Goal: Information Seeking & Learning: Check status

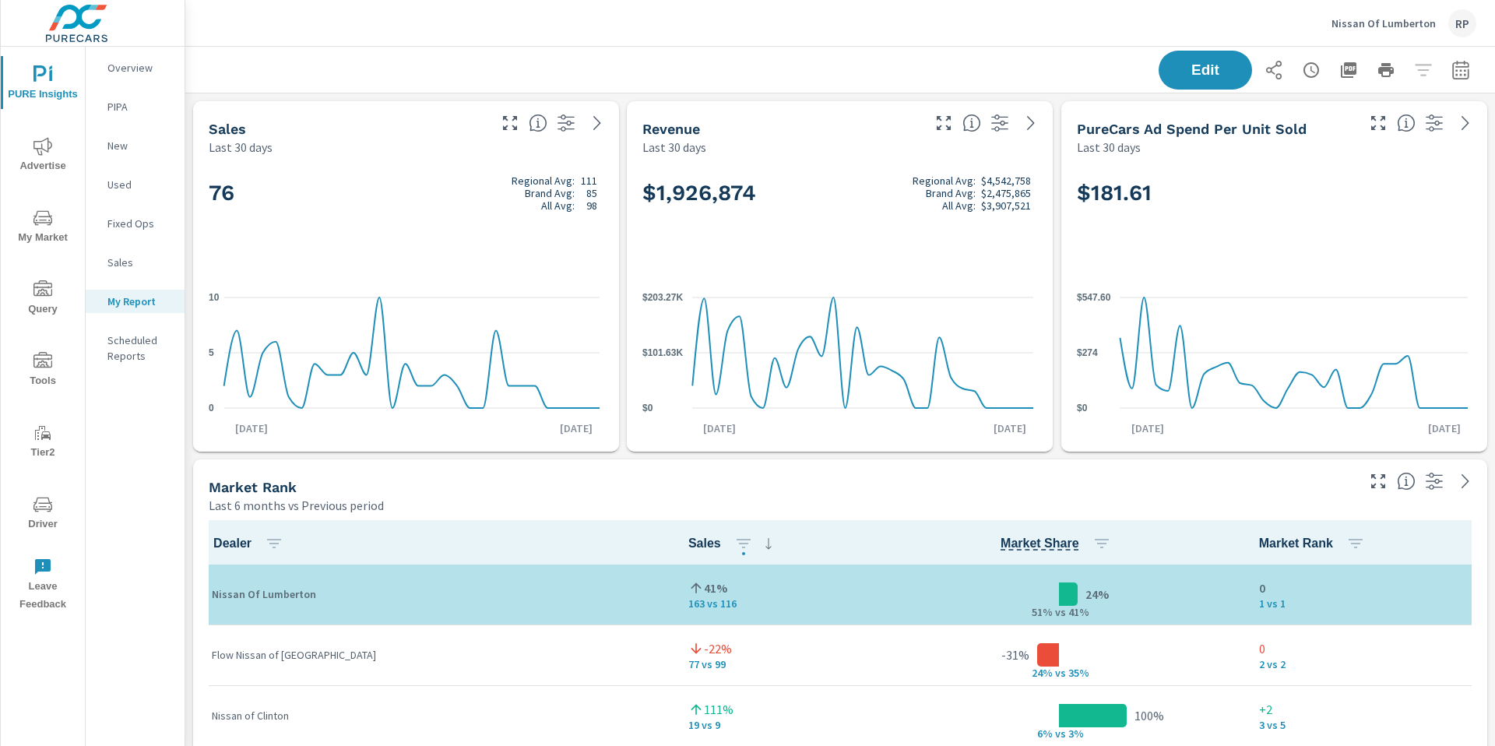
scroll to position [6660, 1322]
click at [47, 160] on span "Advertise" at bounding box center [42, 156] width 75 height 38
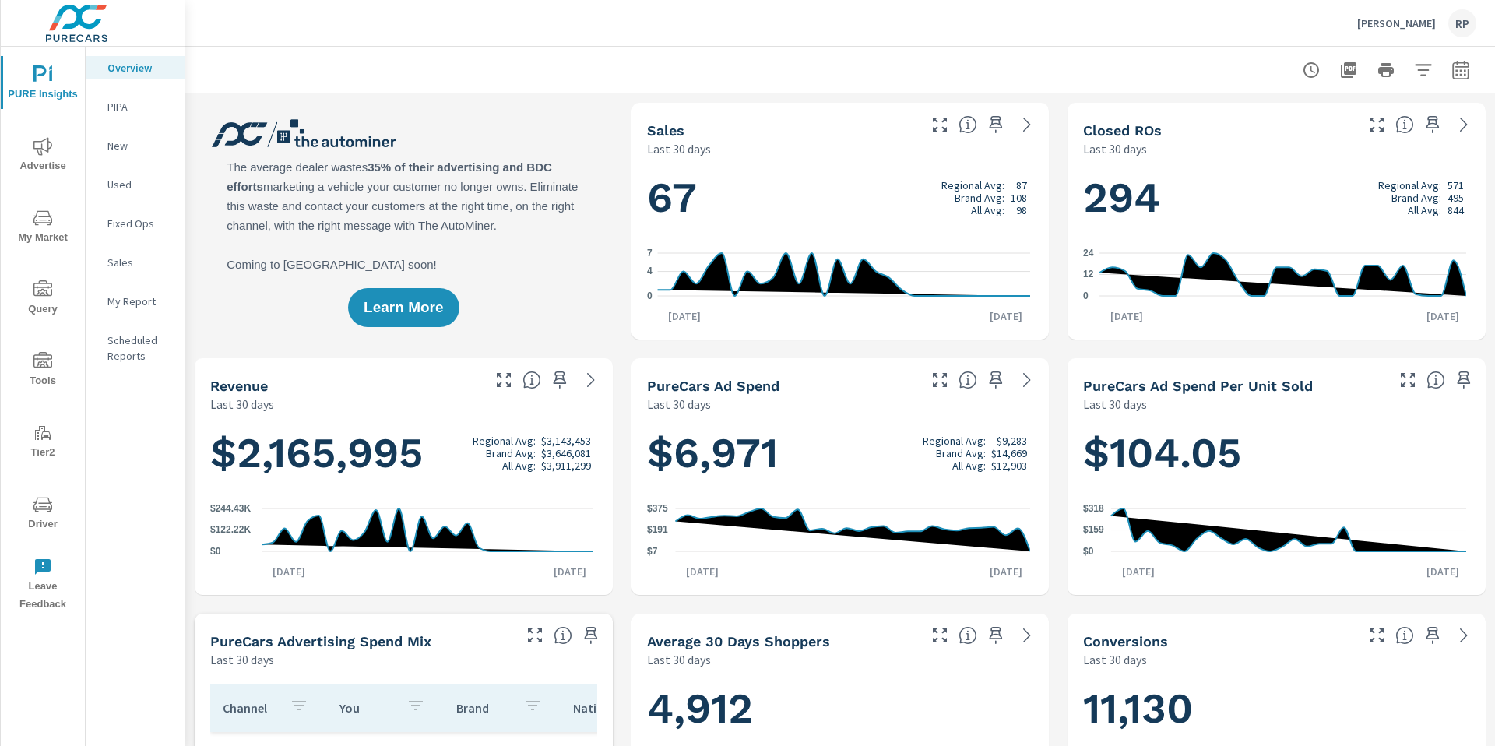
click at [1452, 69] on icon "button" at bounding box center [1461, 70] width 19 height 19
select select "Last 30 days"
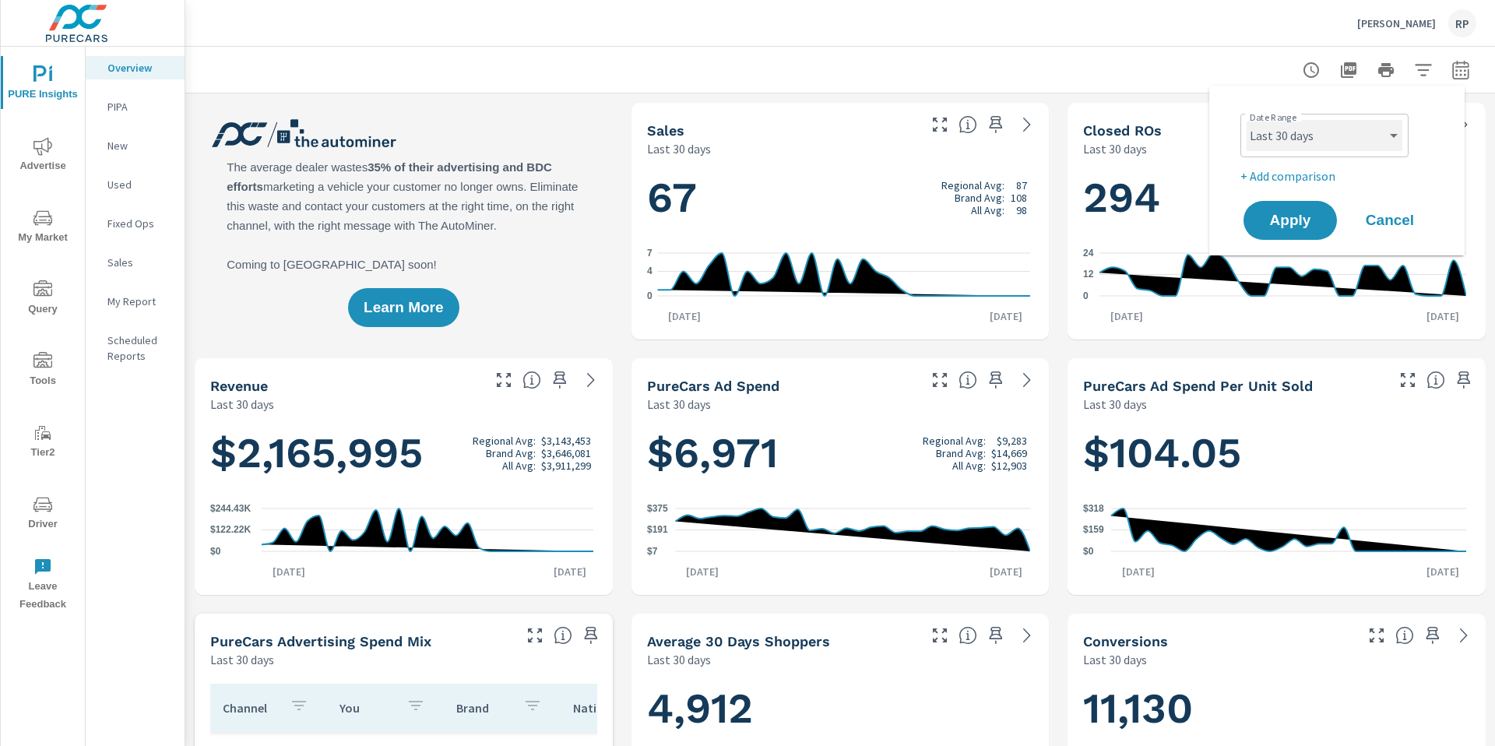
click at [1361, 143] on select "Custom Yesterday Last week Last 7 days Last 14 days Last 30 days Last 45 days L…" at bounding box center [1325, 135] width 156 height 31
click at [57, 156] on span "Advertise" at bounding box center [42, 156] width 75 height 38
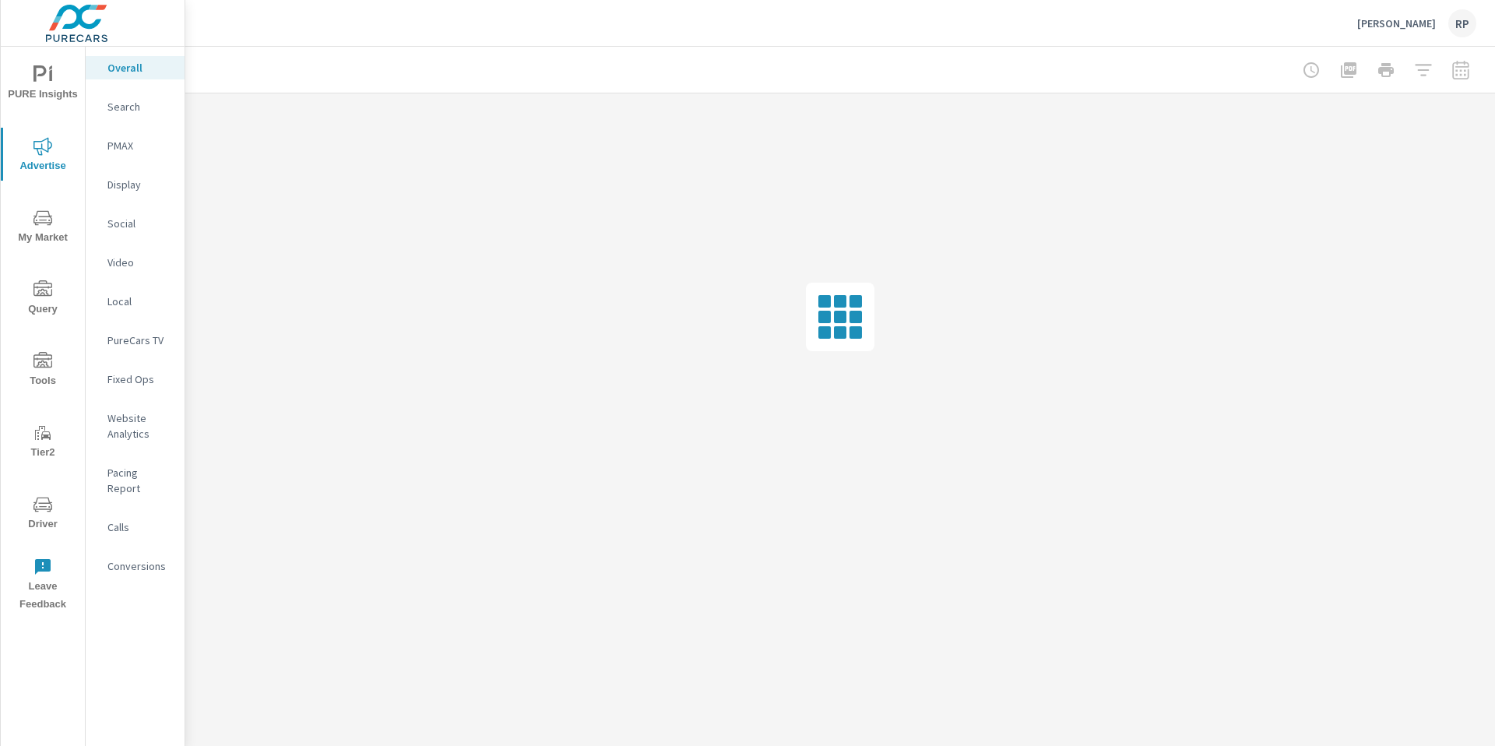
click at [1467, 31] on div "RP" at bounding box center [1463, 23] width 28 height 28
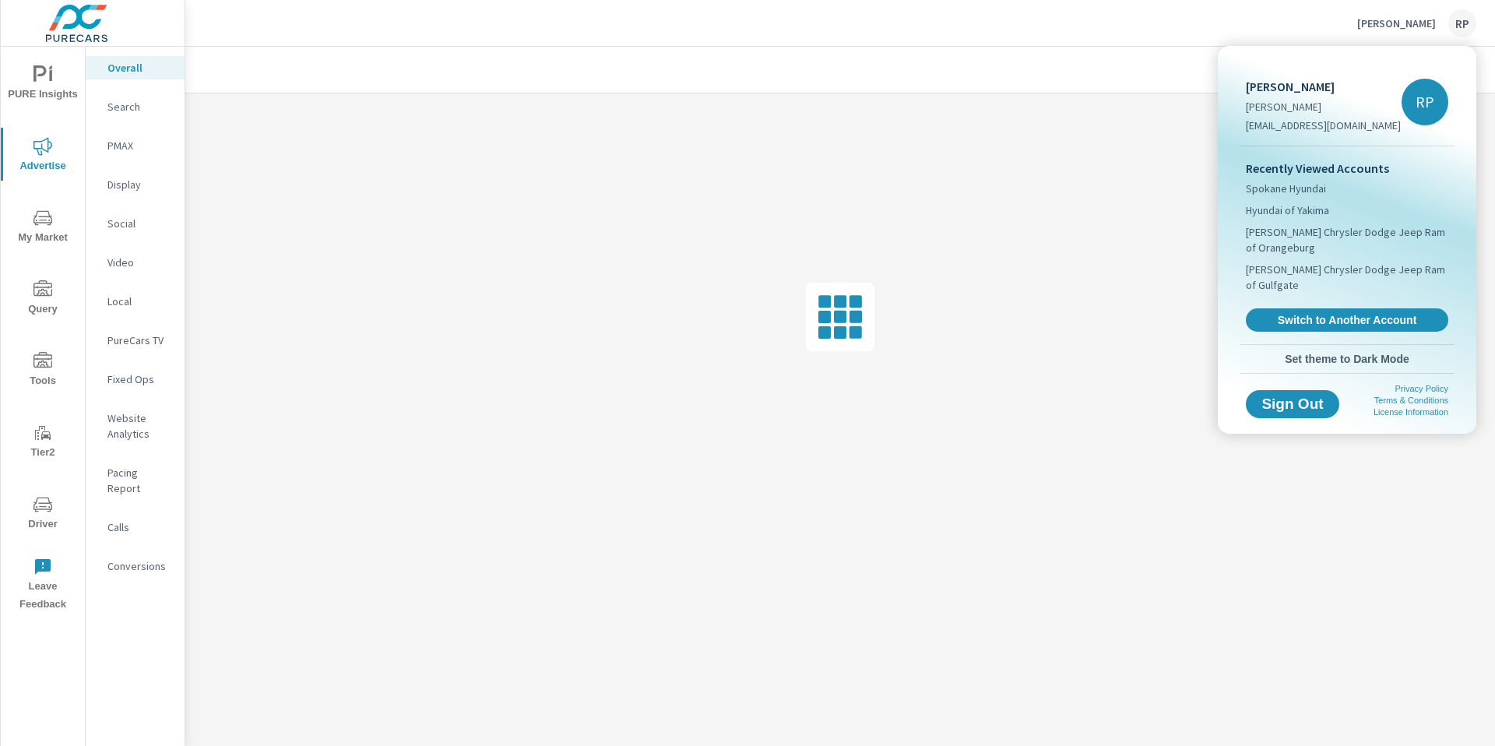
click at [1177, 67] on div at bounding box center [747, 373] width 1495 height 746
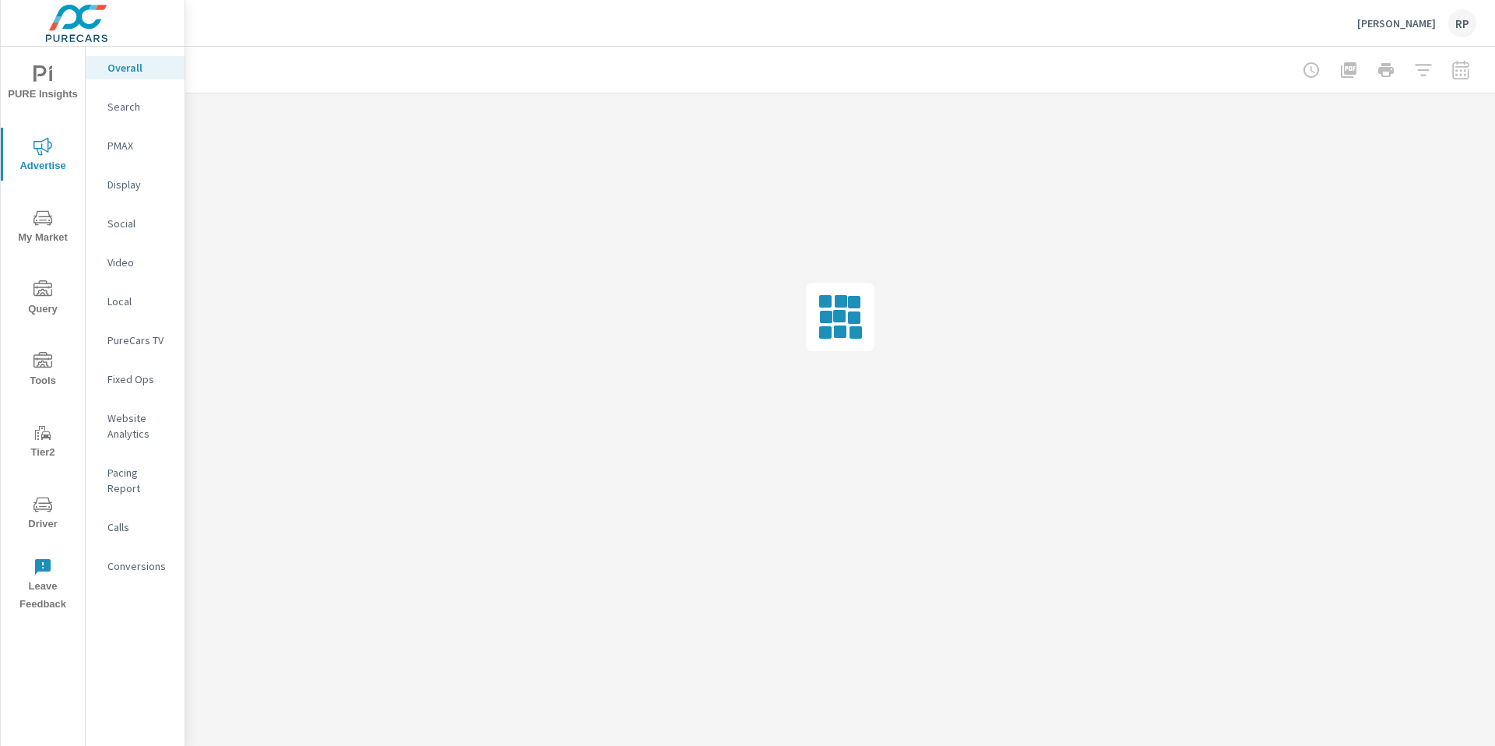
click at [1460, 72] on div at bounding box center [1386, 70] width 181 height 31
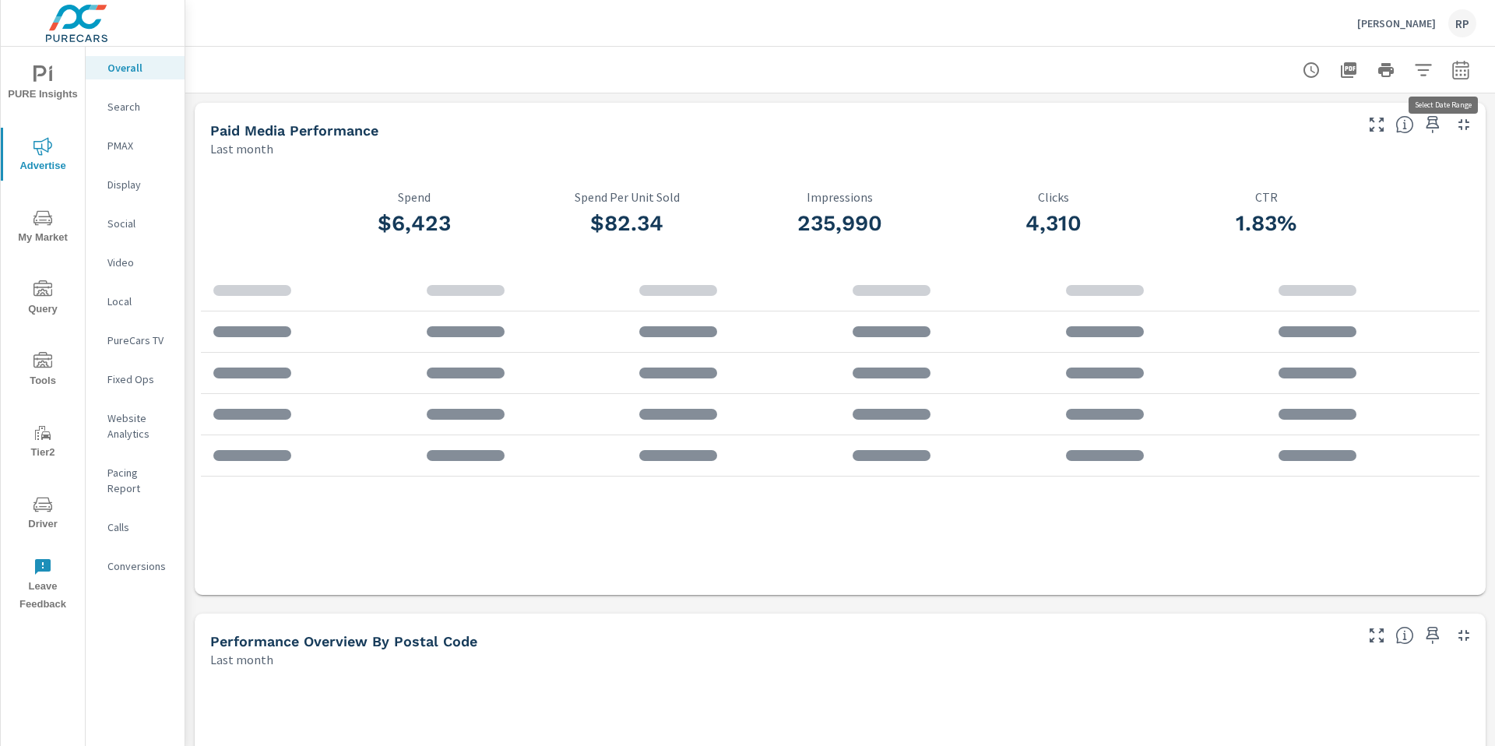
click at [1460, 69] on button "button" at bounding box center [1461, 70] width 31 height 31
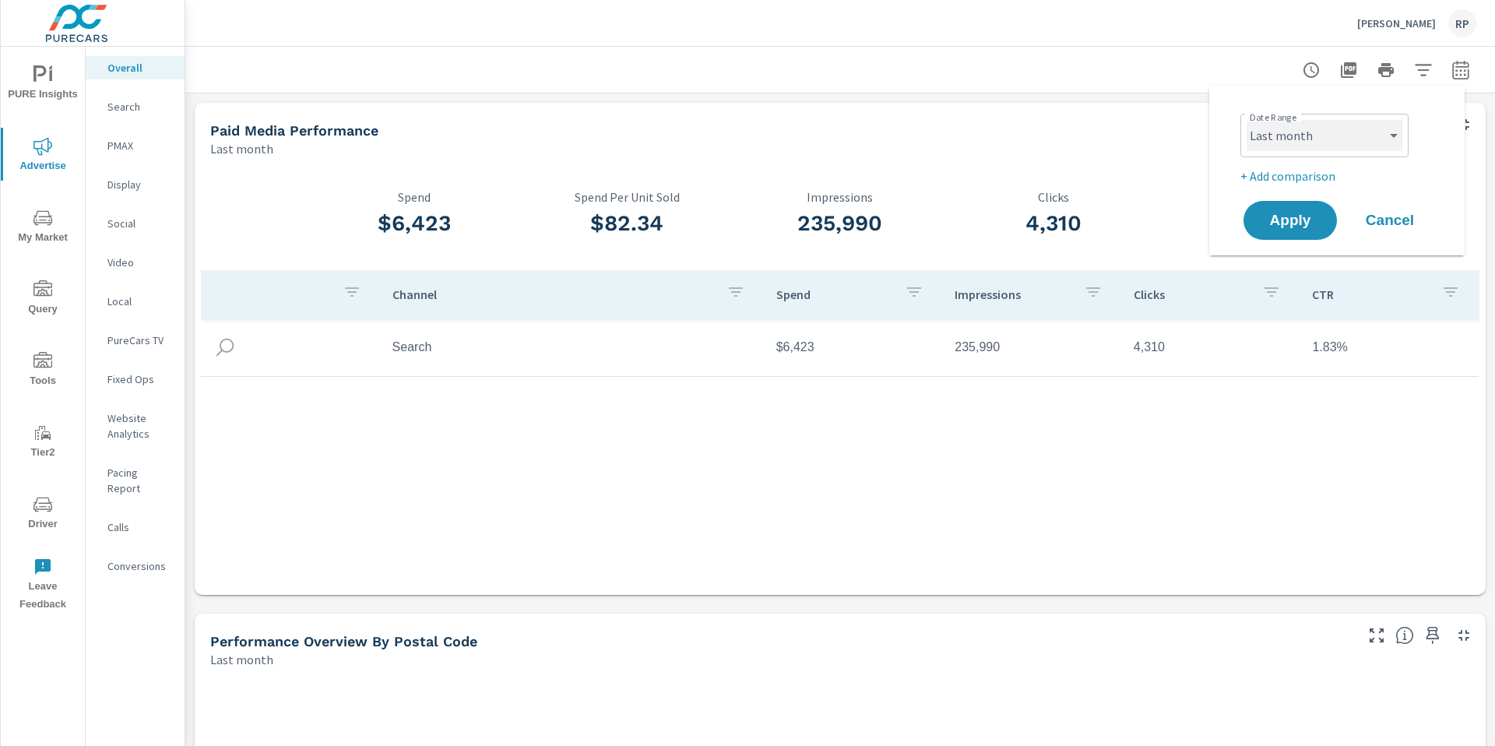
click at [1326, 130] on select "Custom Yesterday Last week Last 7 days Last 14 days Last 30 days Last 45 days L…" at bounding box center [1325, 135] width 156 height 31
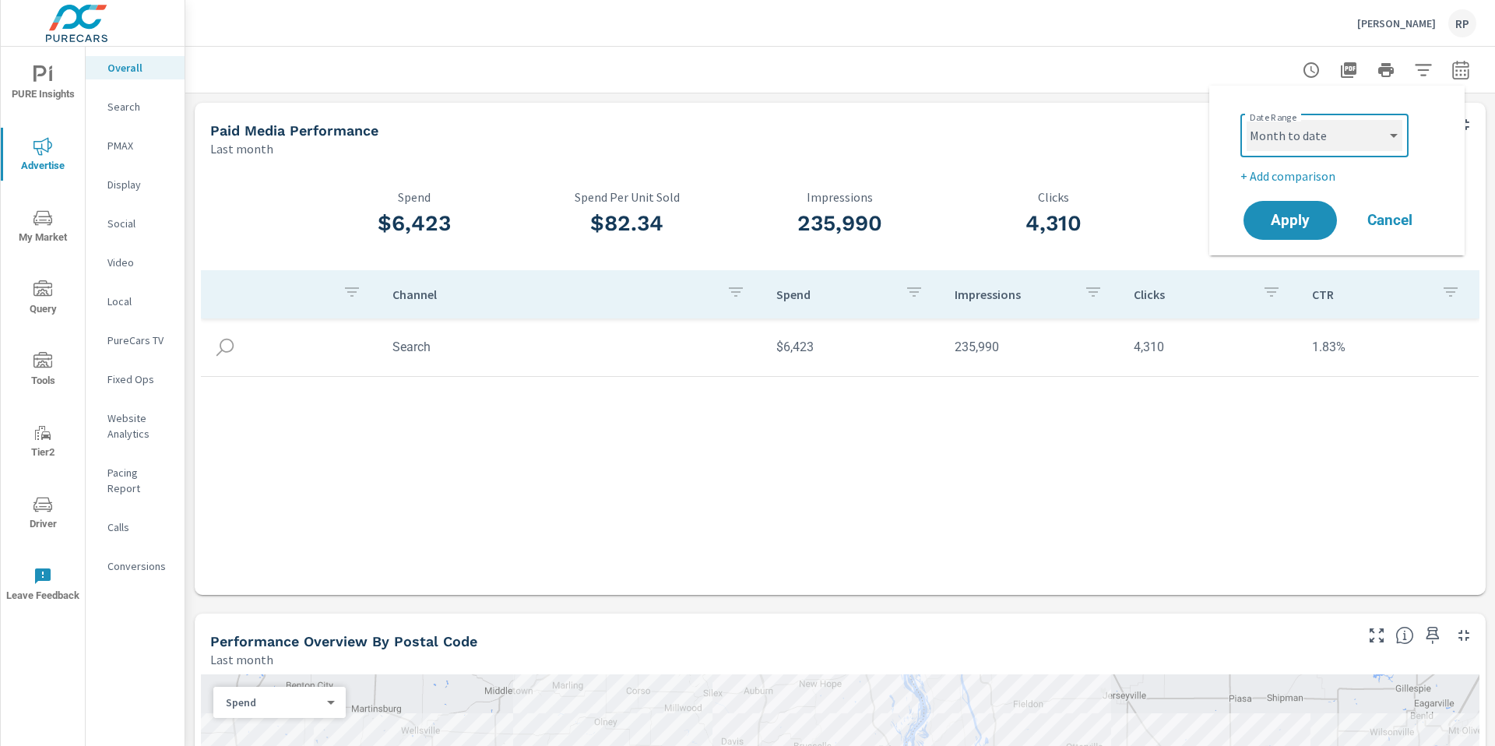
click at [1247, 120] on select "Custom Yesterday Last week Last 7 days Last 14 days Last 30 days Last 45 days L…" at bounding box center [1325, 135] width 156 height 31
select select "Month to date"
click at [1301, 177] on p "+ Add comparison" at bounding box center [1340, 176] width 199 height 19
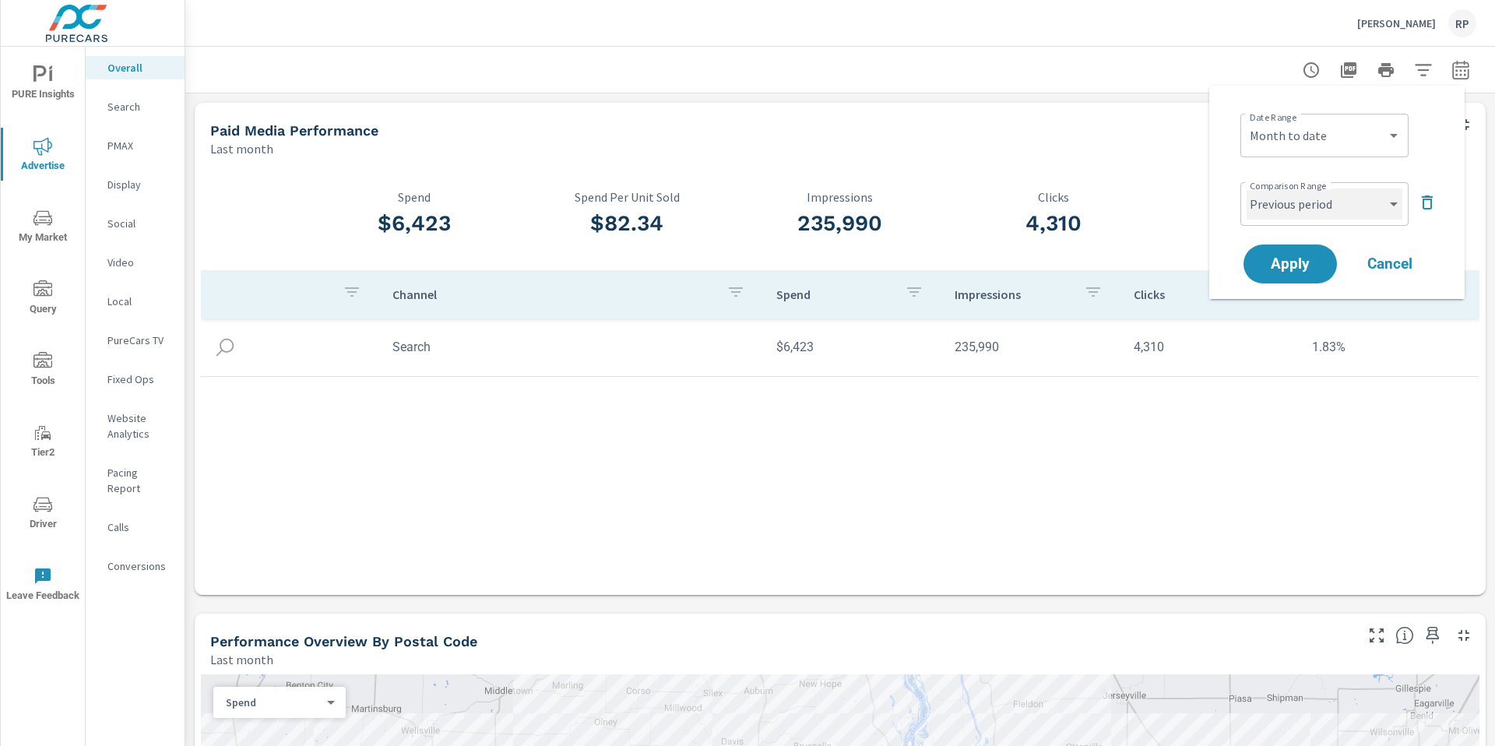
click at [1302, 197] on select "Custom Previous period Previous month Previous year" at bounding box center [1325, 203] width 156 height 31
click at [1247, 188] on select "Custom Previous period Previous month Previous year" at bounding box center [1325, 203] width 156 height 31
select select "custom"
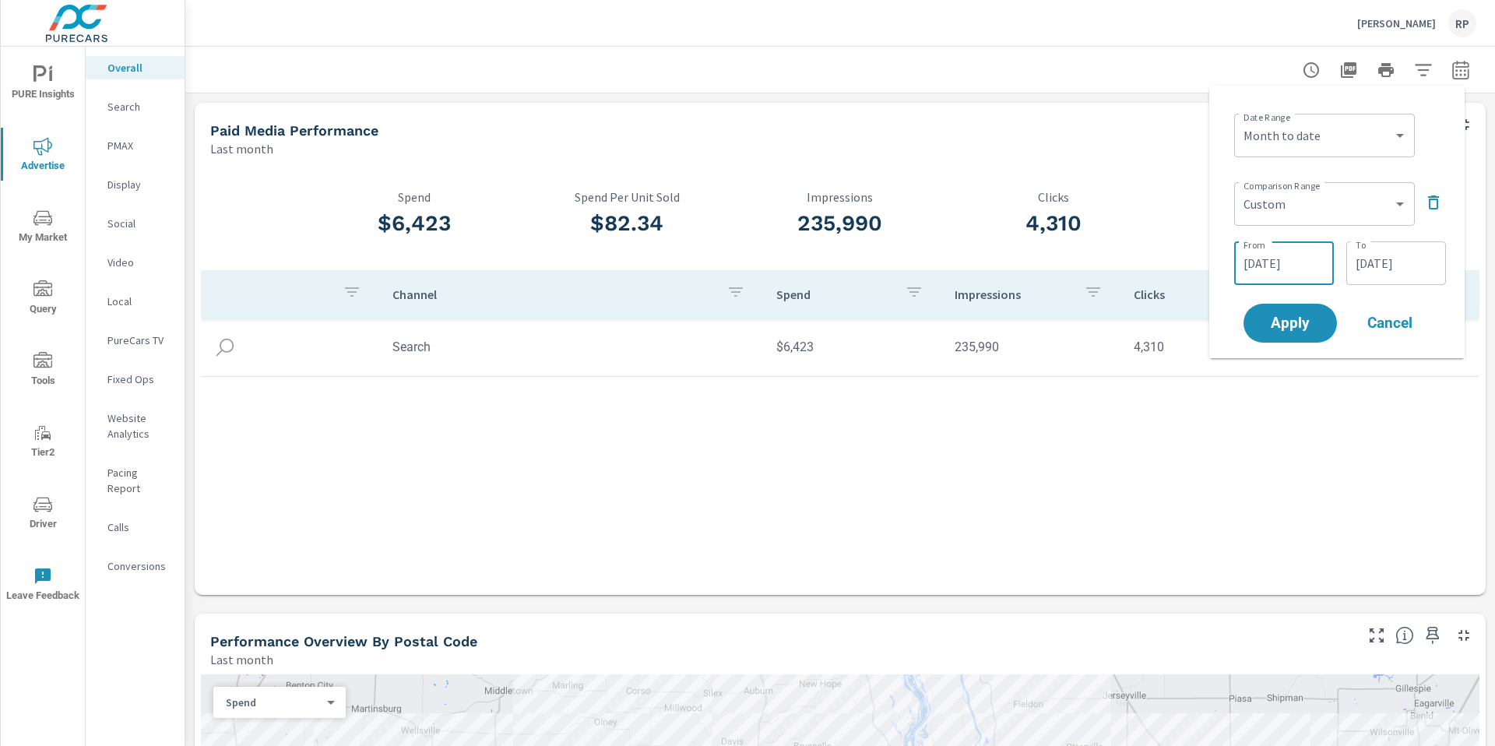
click at [1282, 252] on input "07/12/2025" at bounding box center [1284, 263] width 87 height 31
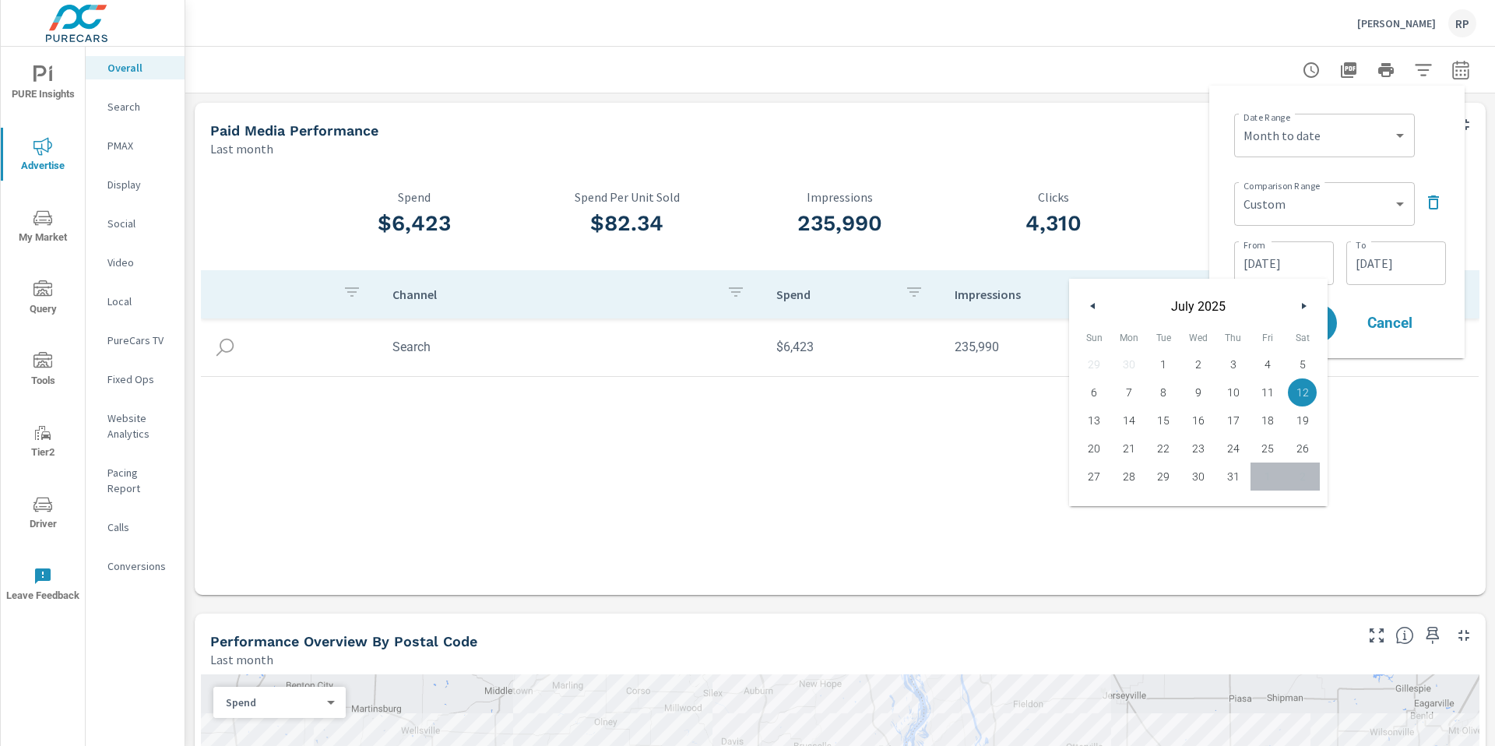
click at [1163, 351] on span "1" at bounding box center [1163, 364] width 6 height 28
type input "07/01/2025"
click at [1391, 267] on input "07/31/2025" at bounding box center [1396, 263] width 87 height 31
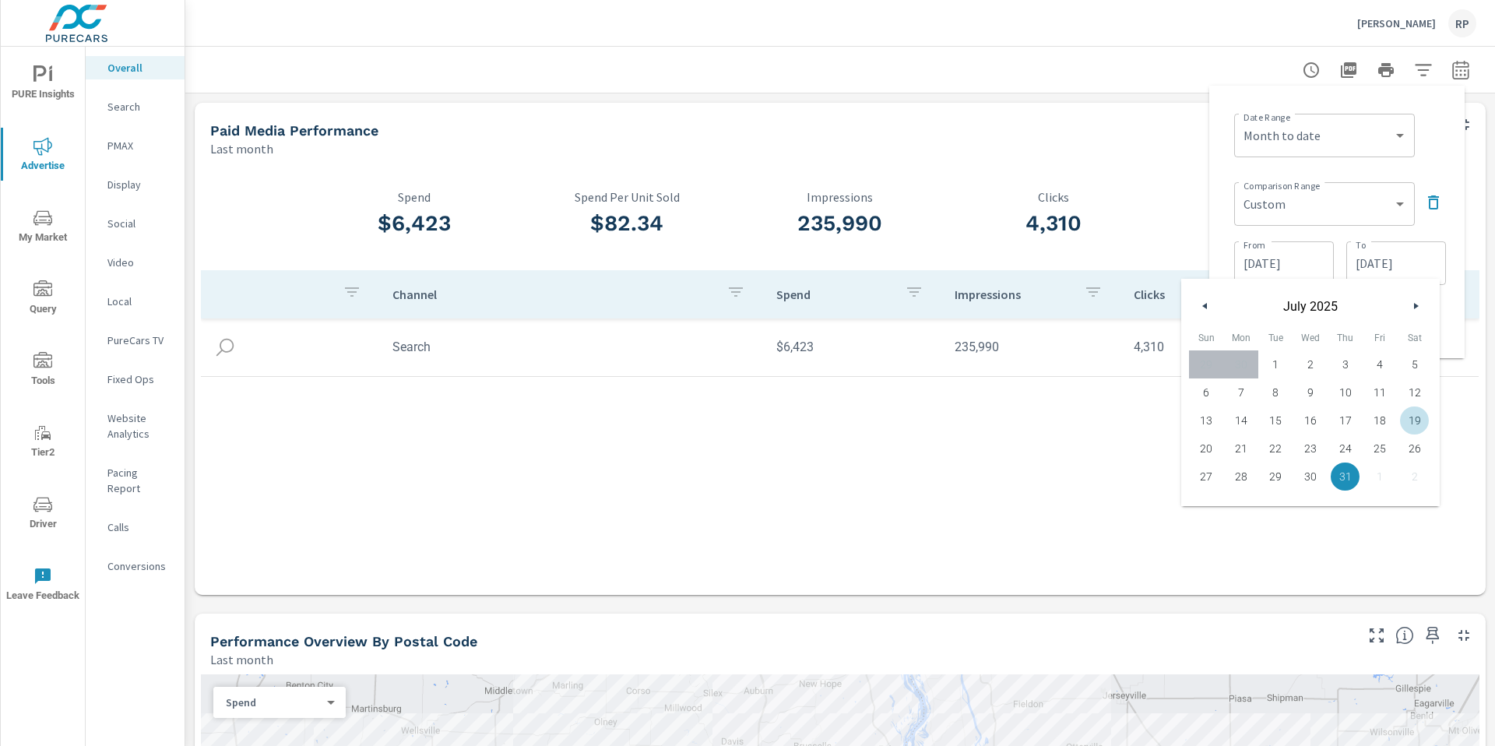
click at [1425, 422] on span "19" at bounding box center [1414, 420] width 35 height 20
type input "07/19/2025"
click at [1429, 162] on div "Date Range Custom Yesterday Last week Last 7 days Last 14 days Last 30 days Las…" at bounding box center [1337, 222] width 231 height 248
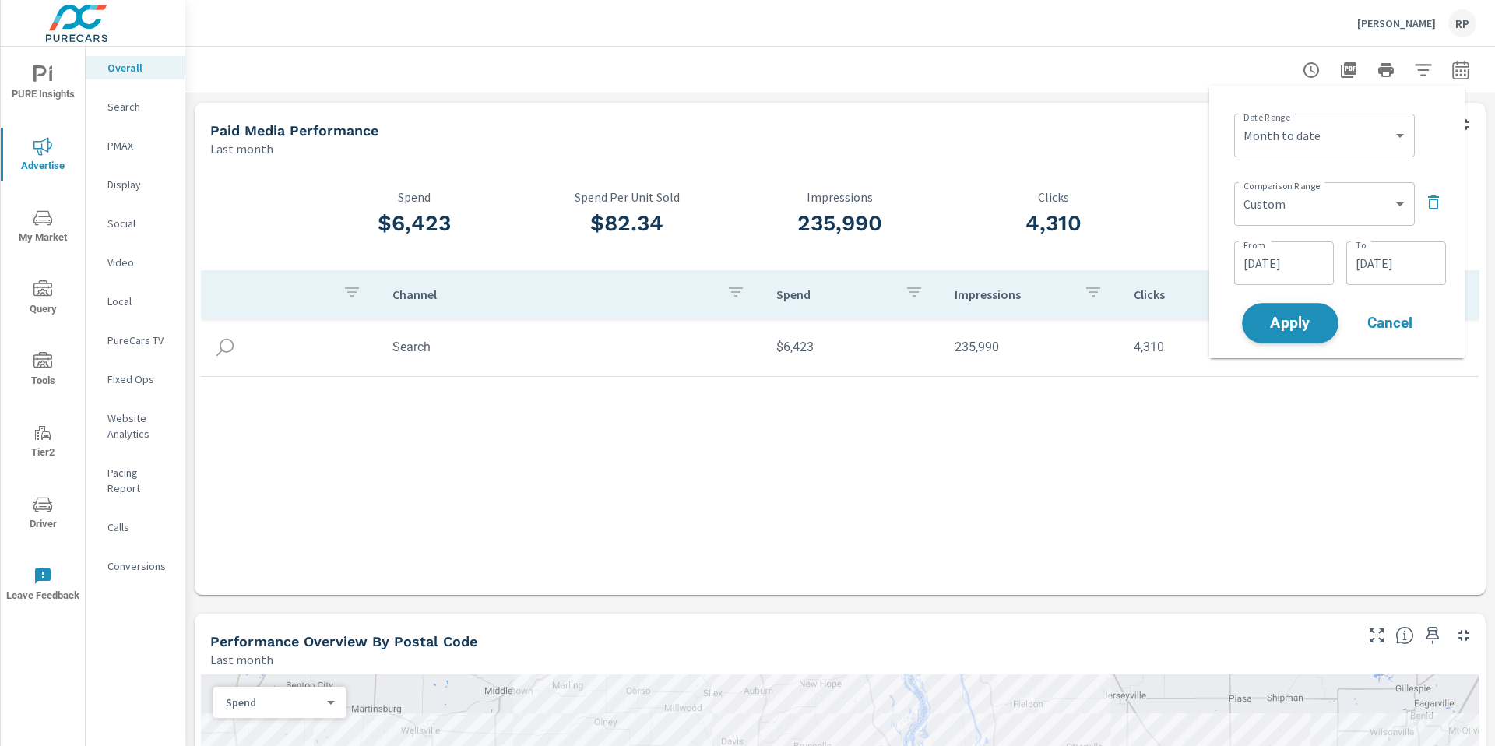
click at [1287, 329] on span "Apply" at bounding box center [1291, 323] width 64 height 15
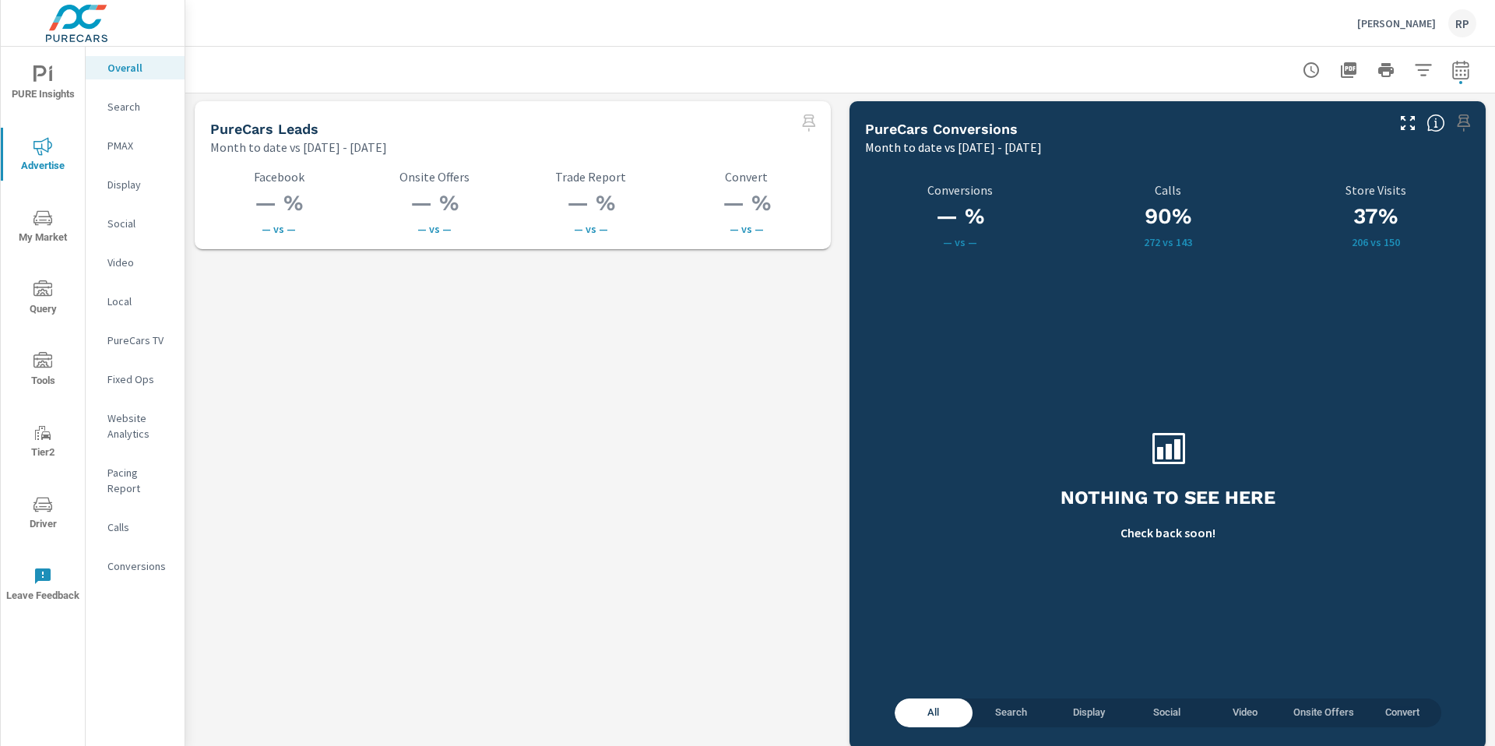
scroll to position [2181, 0]
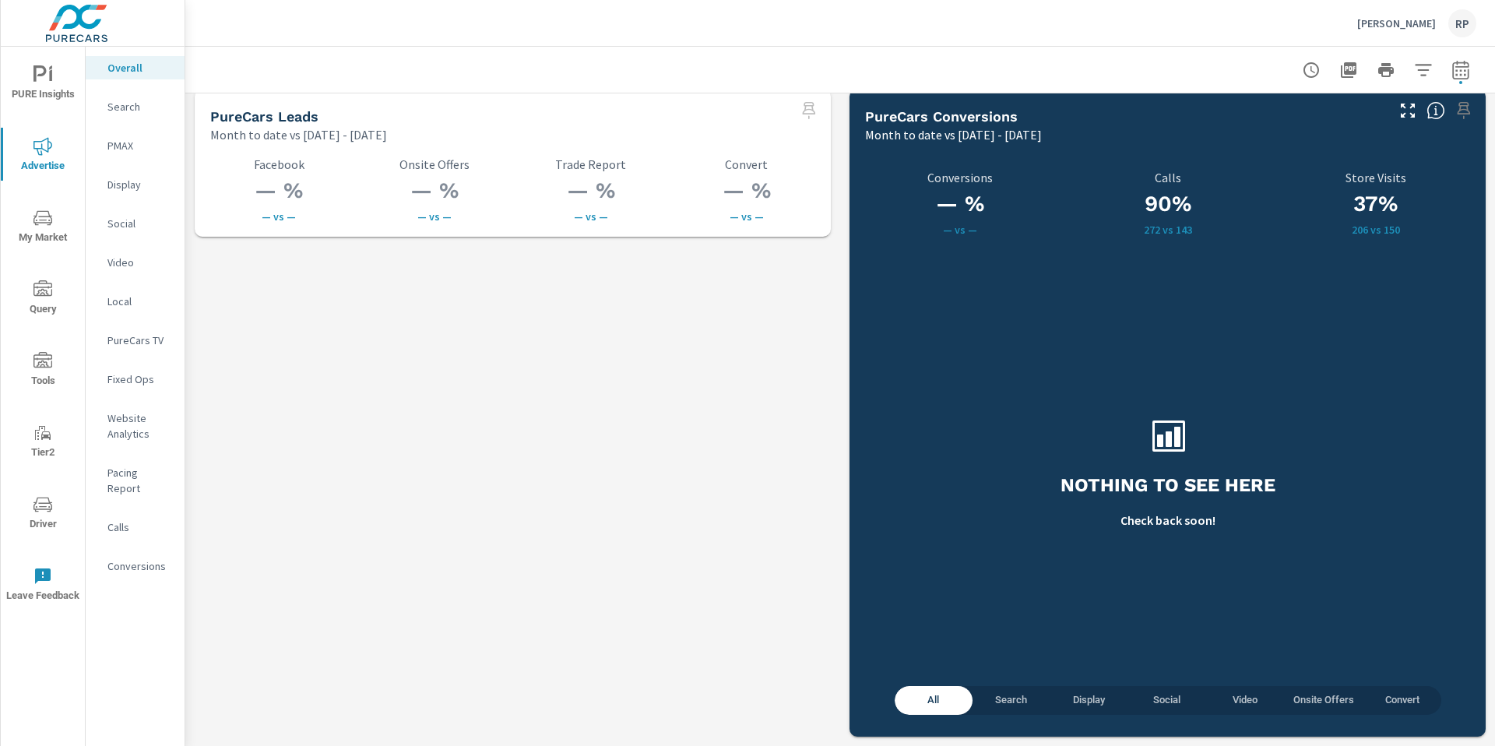
click at [1004, 703] on span "Search" at bounding box center [1011, 701] width 59 height 18
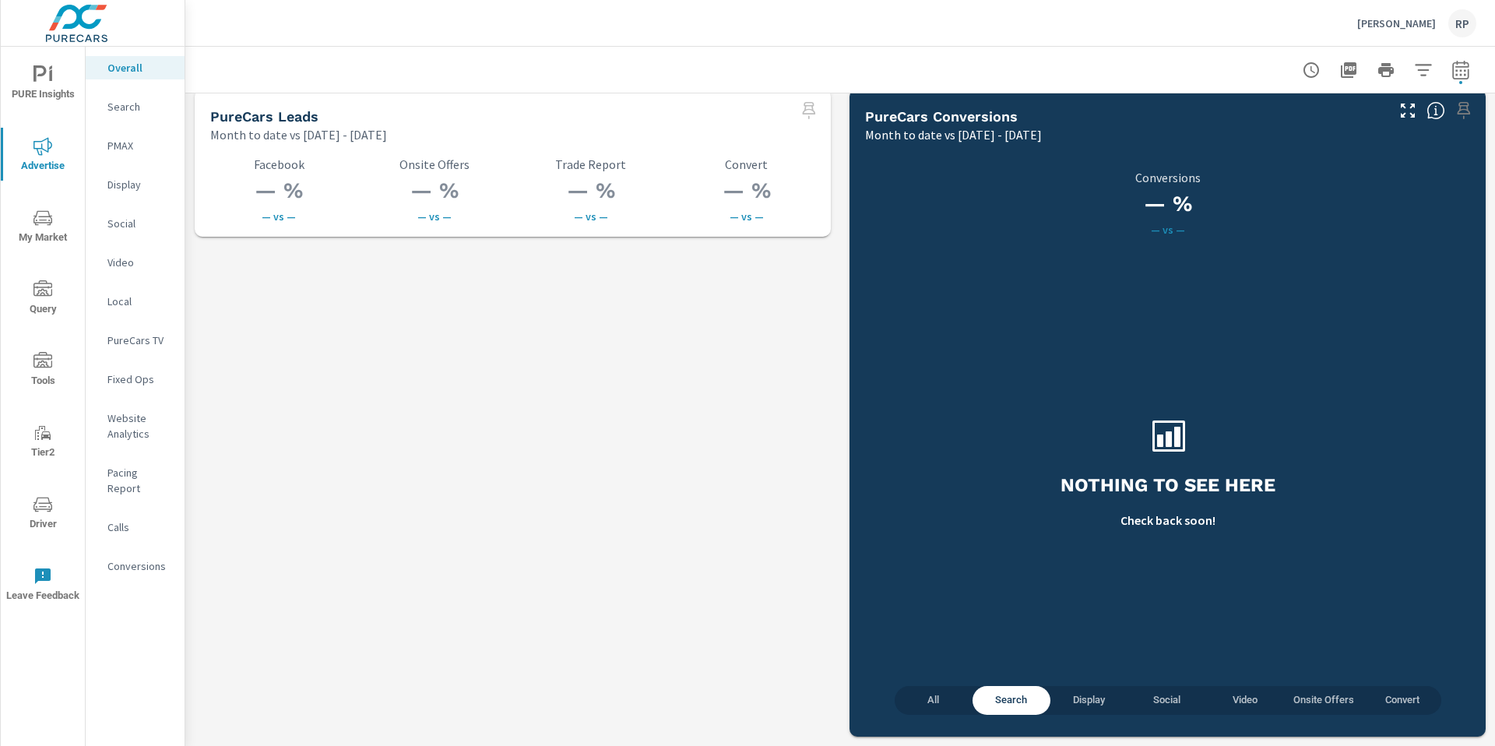
click at [1085, 708] on span "Display" at bounding box center [1089, 701] width 59 height 18
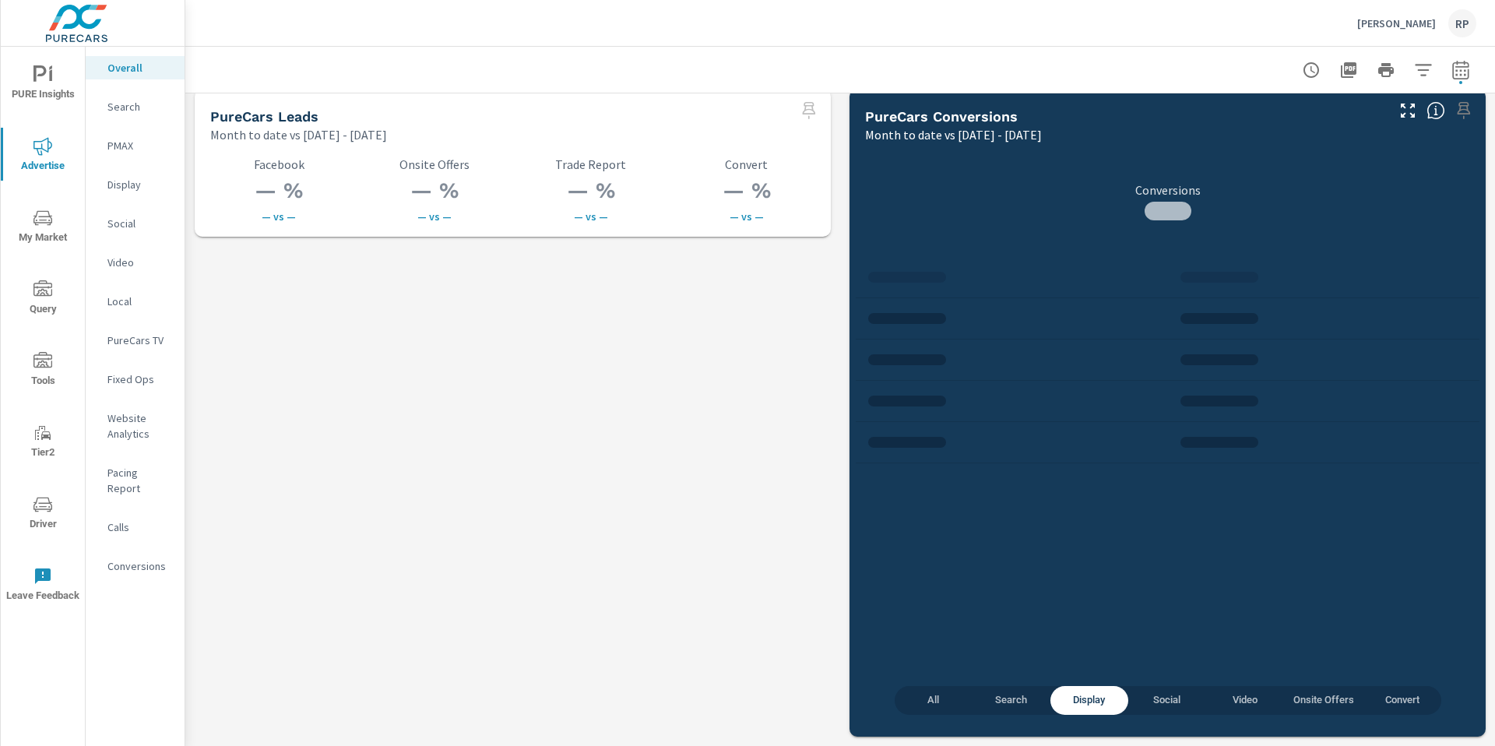
click at [921, 708] on span "All" at bounding box center [933, 701] width 59 height 18
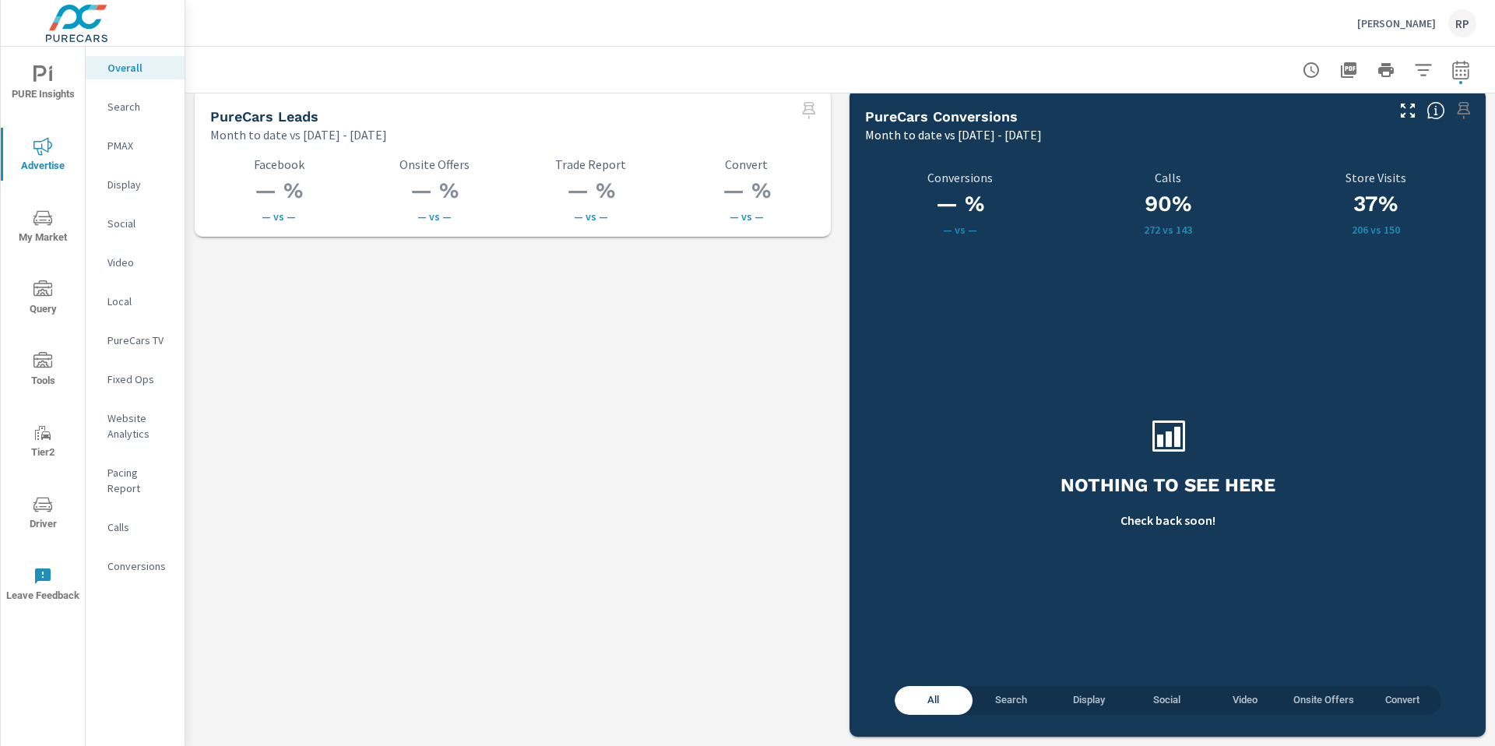
click at [141, 558] on p "Conversions" at bounding box center [139, 566] width 65 height 16
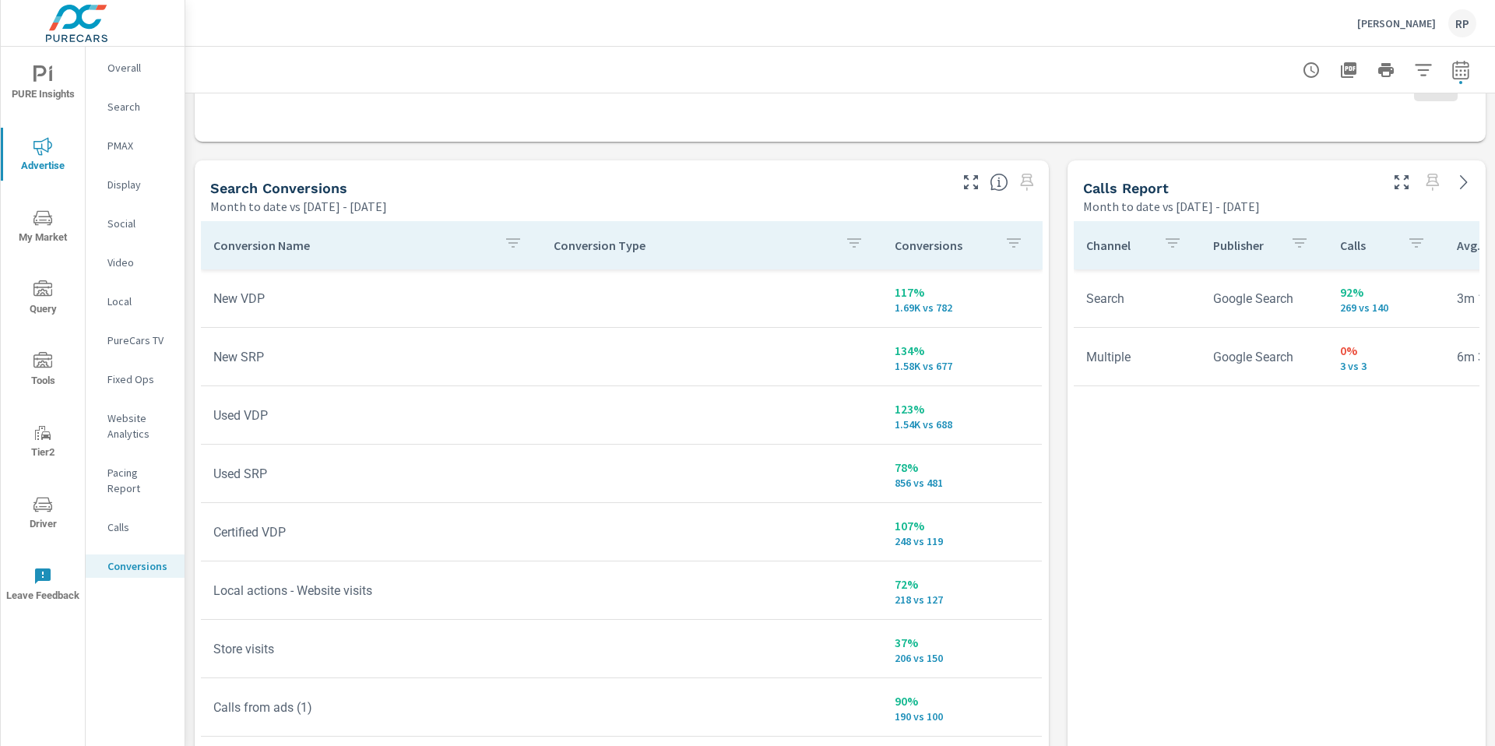
scroll to position [911, 0]
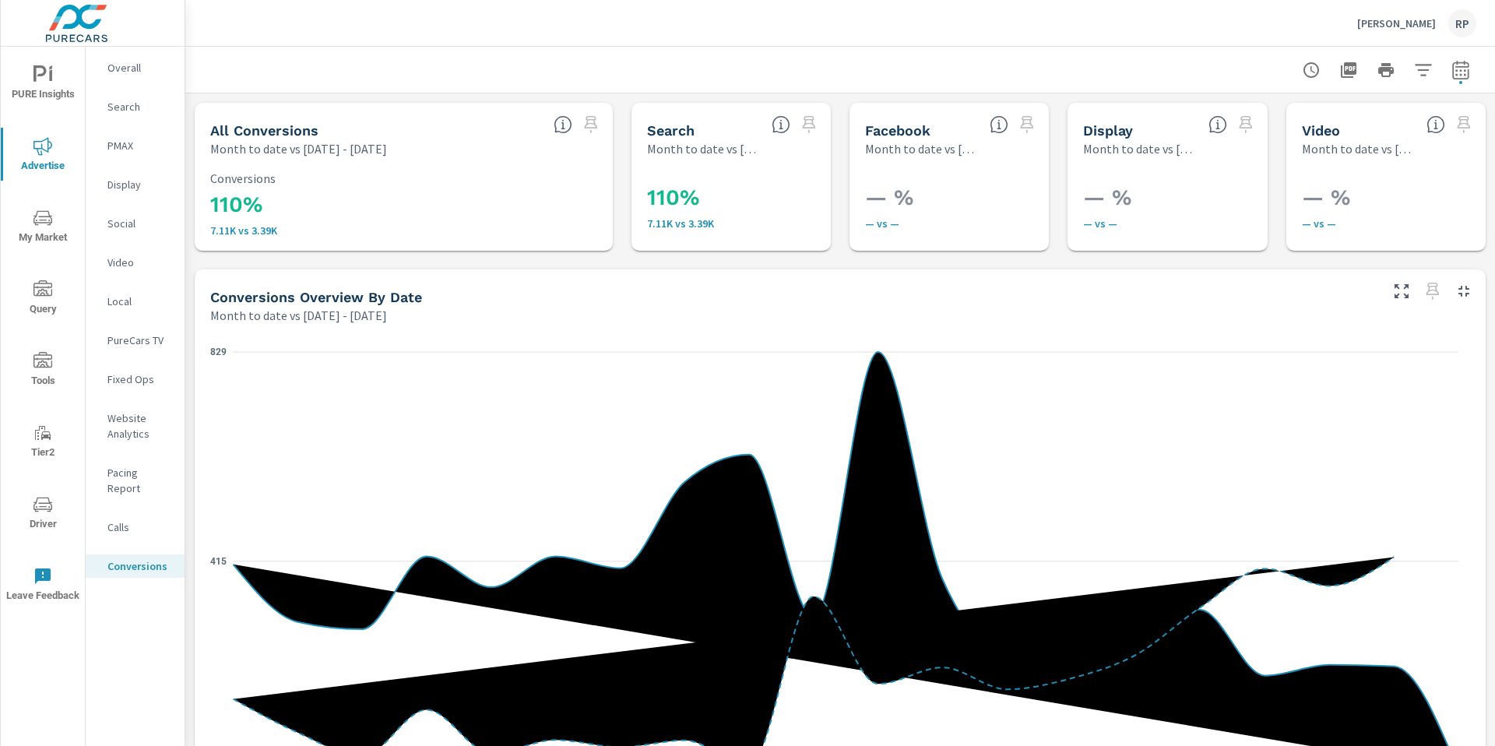
click at [48, 526] on span "Driver" at bounding box center [42, 514] width 75 height 38
